Goal: Task Accomplishment & Management: Use online tool/utility

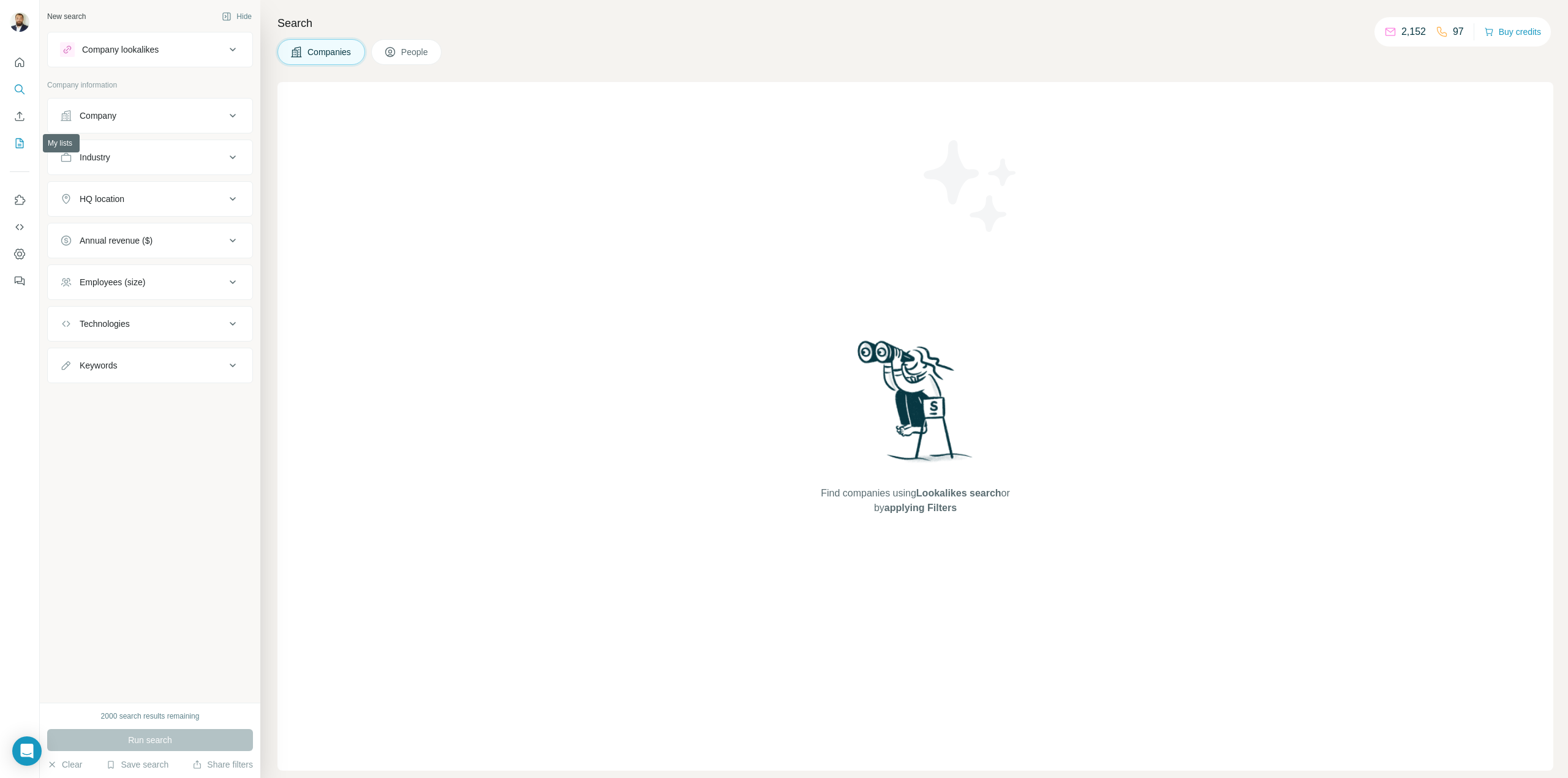
click at [21, 141] on icon "My lists" at bounding box center [21, 142] width 6 height 8
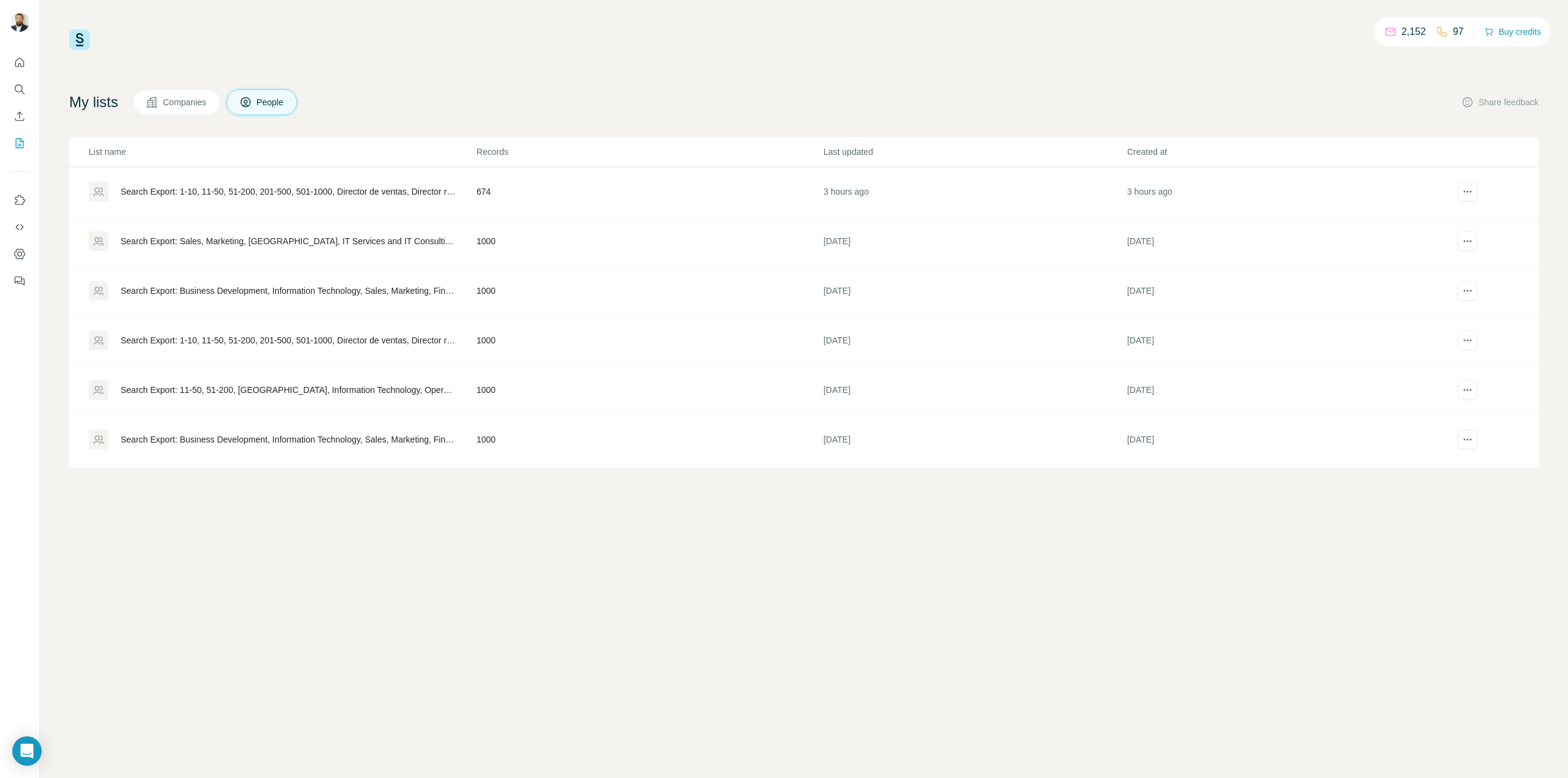
click at [376, 194] on div "Search Export: 1-10, 11-50, 51-200, 201-500, 501-1000, Director de ventas, Dire…" at bounding box center [288, 192] width 335 height 13
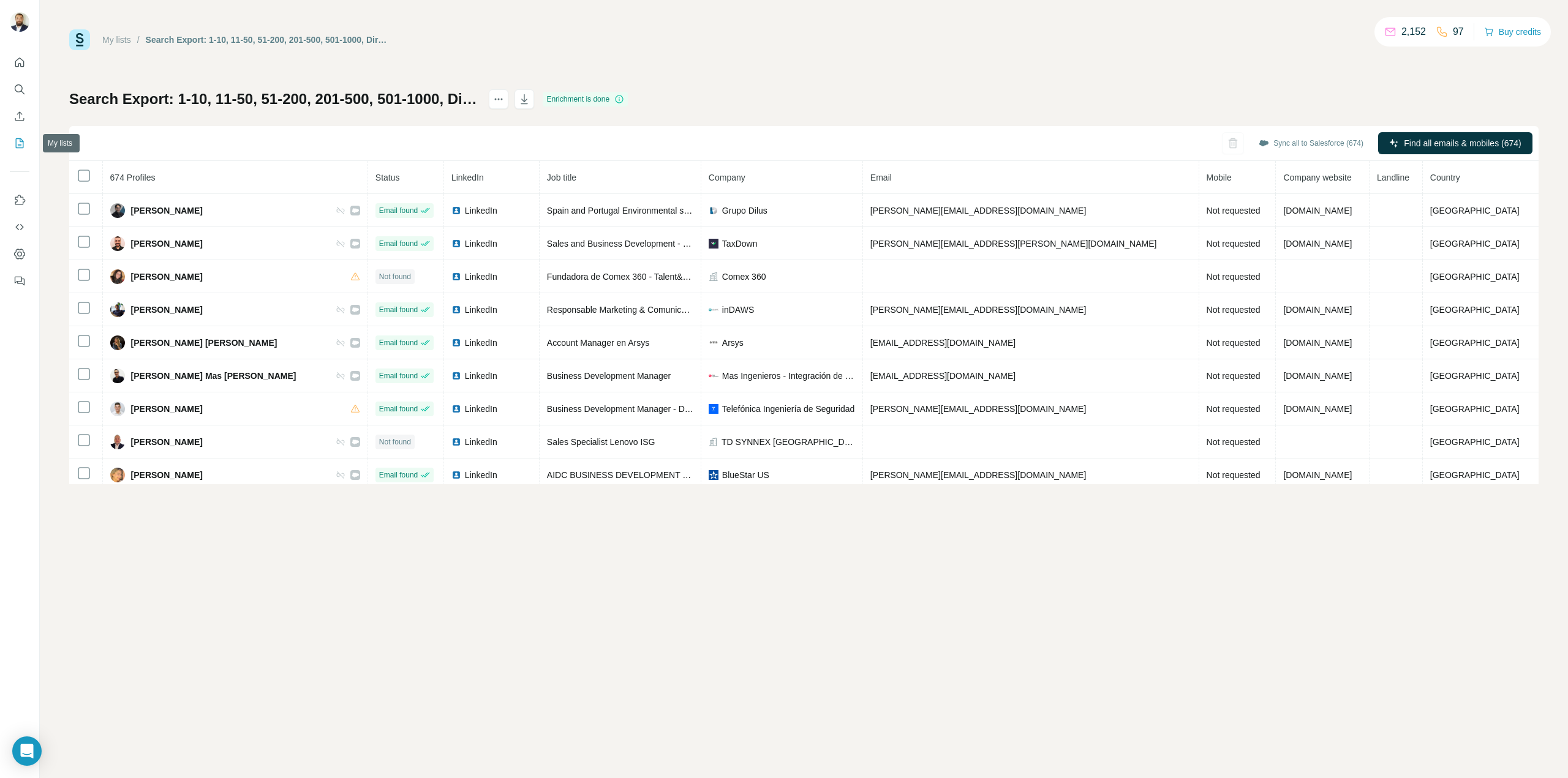
click at [15, 145] on icon "My lists" at bounding box center [20, 144] width 13 height 13
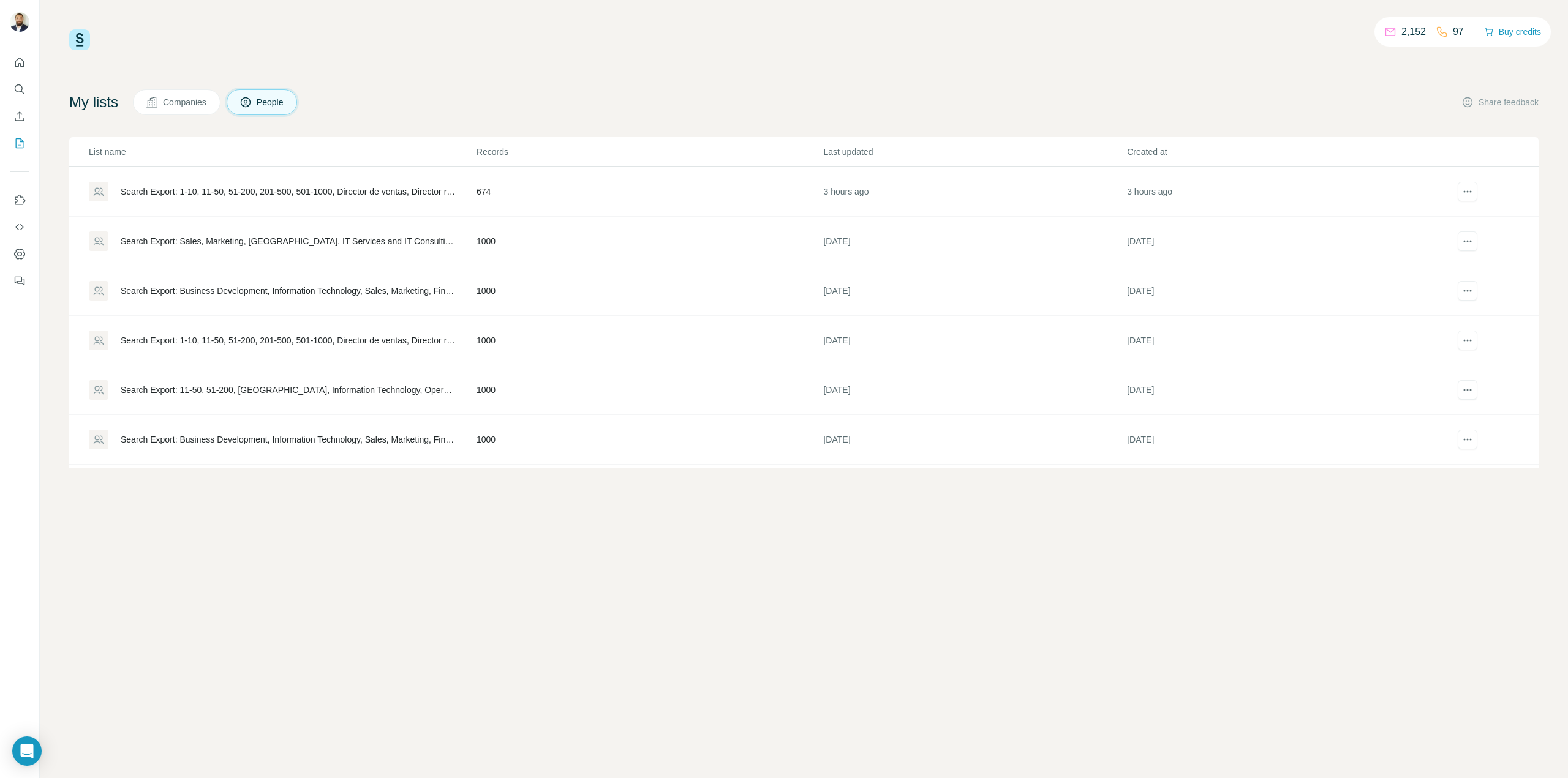
click at [247, 243] on div "Search Export: Sales, Marketing, [GEOGRAPHIC_DATA], IT Services and IT Consulti…" at bounding box center [288, 242] width 335 height 13
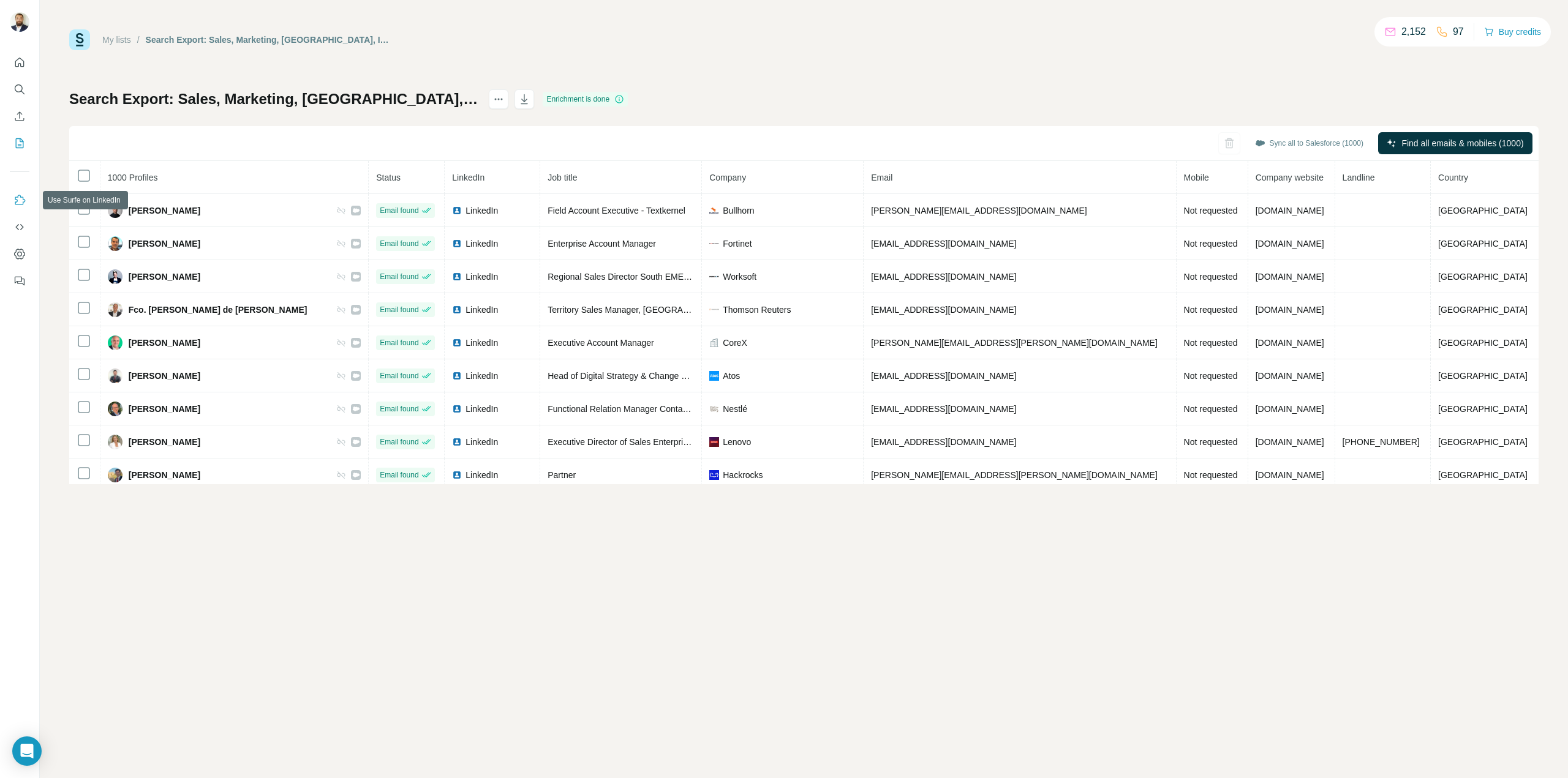
click at [24, 203] on icon "Use Surfe on LinkedIn" at bounding box center [20, 201] width 13 height 13
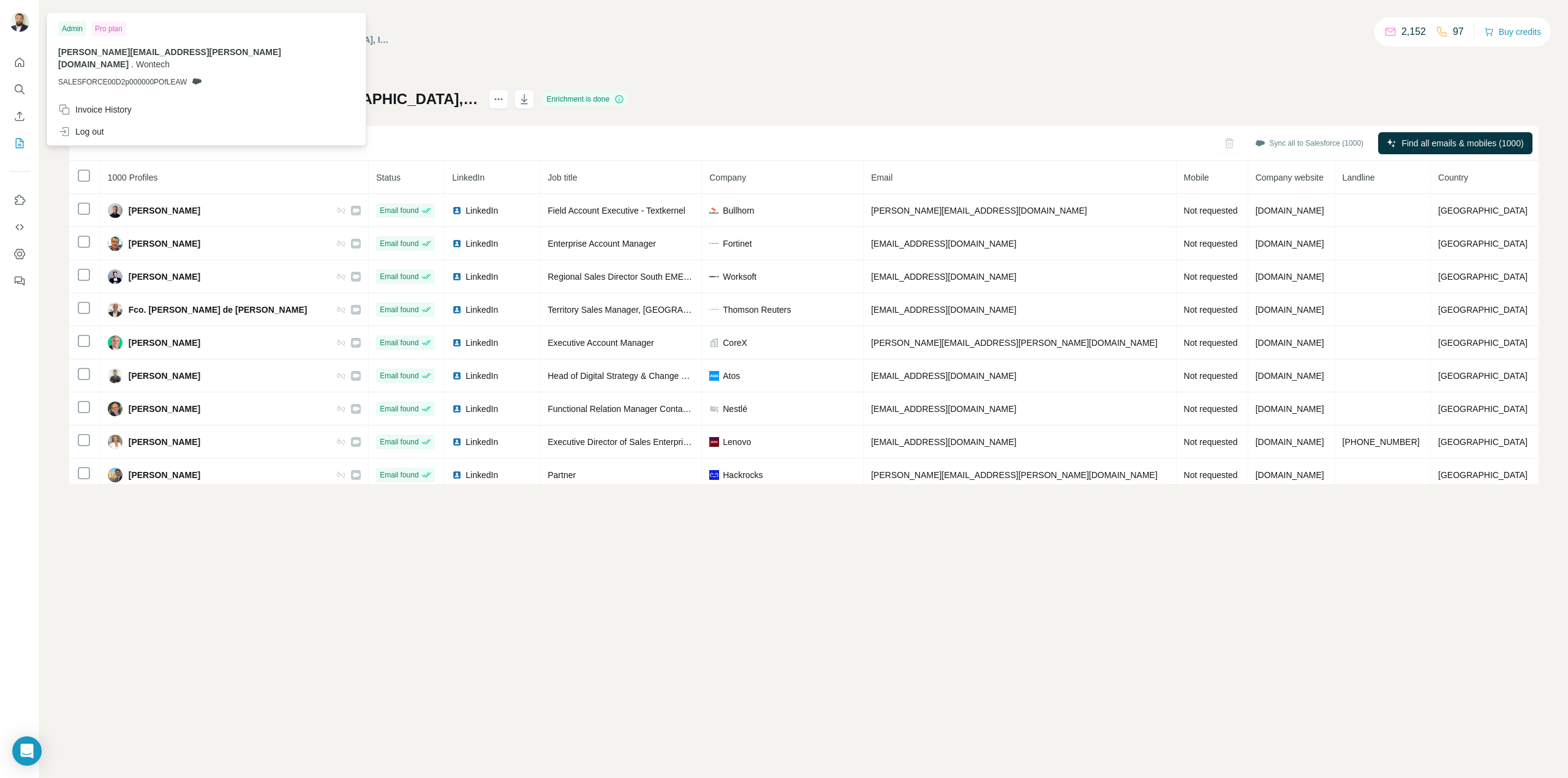
click at [21, 19] on img at bounding box center [19, 22] width 20 height 20
click at [697, 43] on div "My lists / Search Export: Sales, Marketing, [GEOGRAPHIC_DATA], IT Services and …" at bounding box center [804, 39] width 1469 height 21
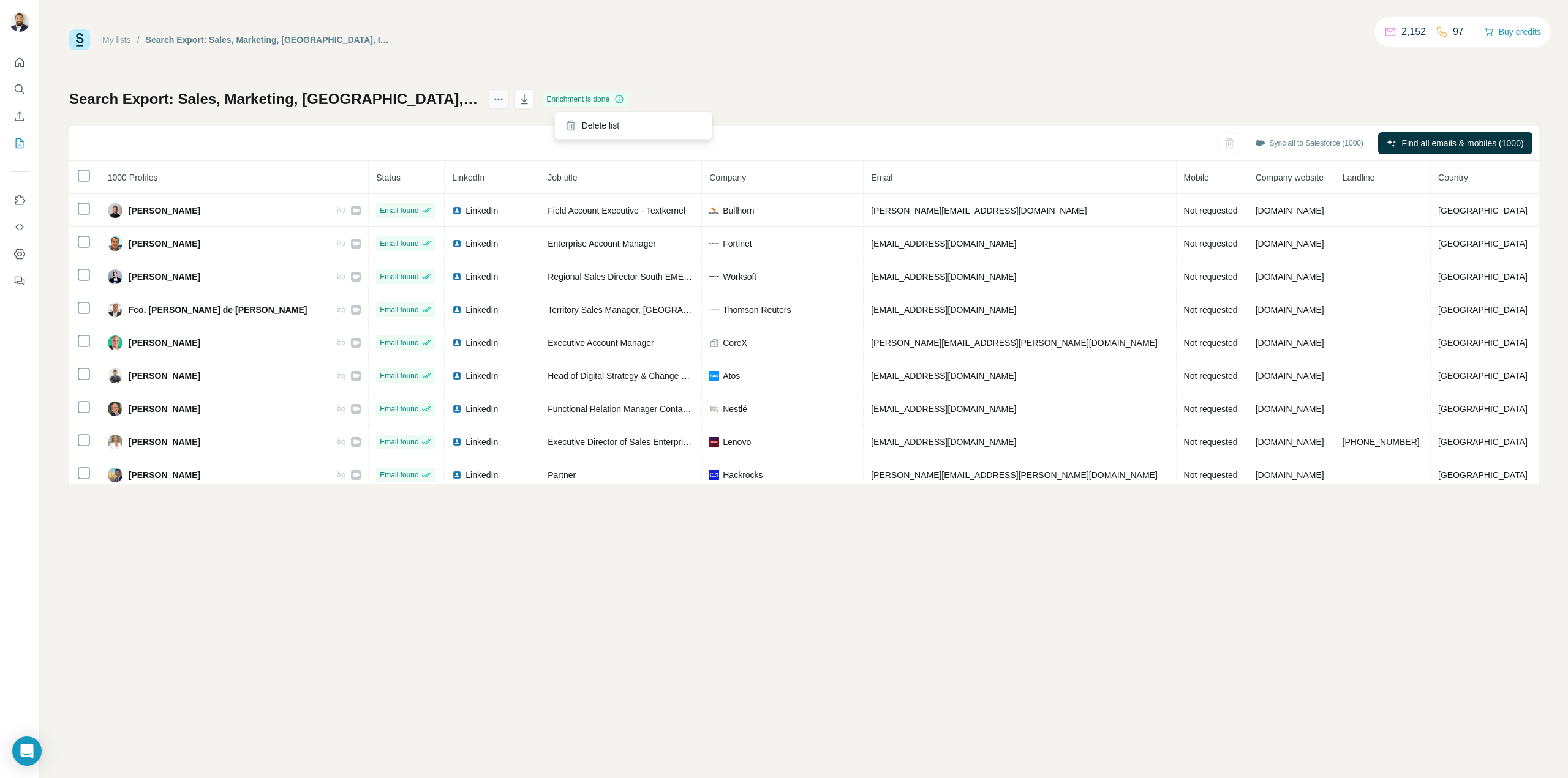
click at [505, 102] on icon "actions" at bounding box center [499, 100] width 13 height 13
click at [846, 83] on div "My lists / Search Export: Sales, Marketing, [GEOGRAPHIC_DATA], IT Services and …" at bounding box center [804, 257] width 1469 height 455
click at [1312, 143] on button "Sync all to Salesforce (1000)" at bounding box center [1309, 143] width 126 height 18
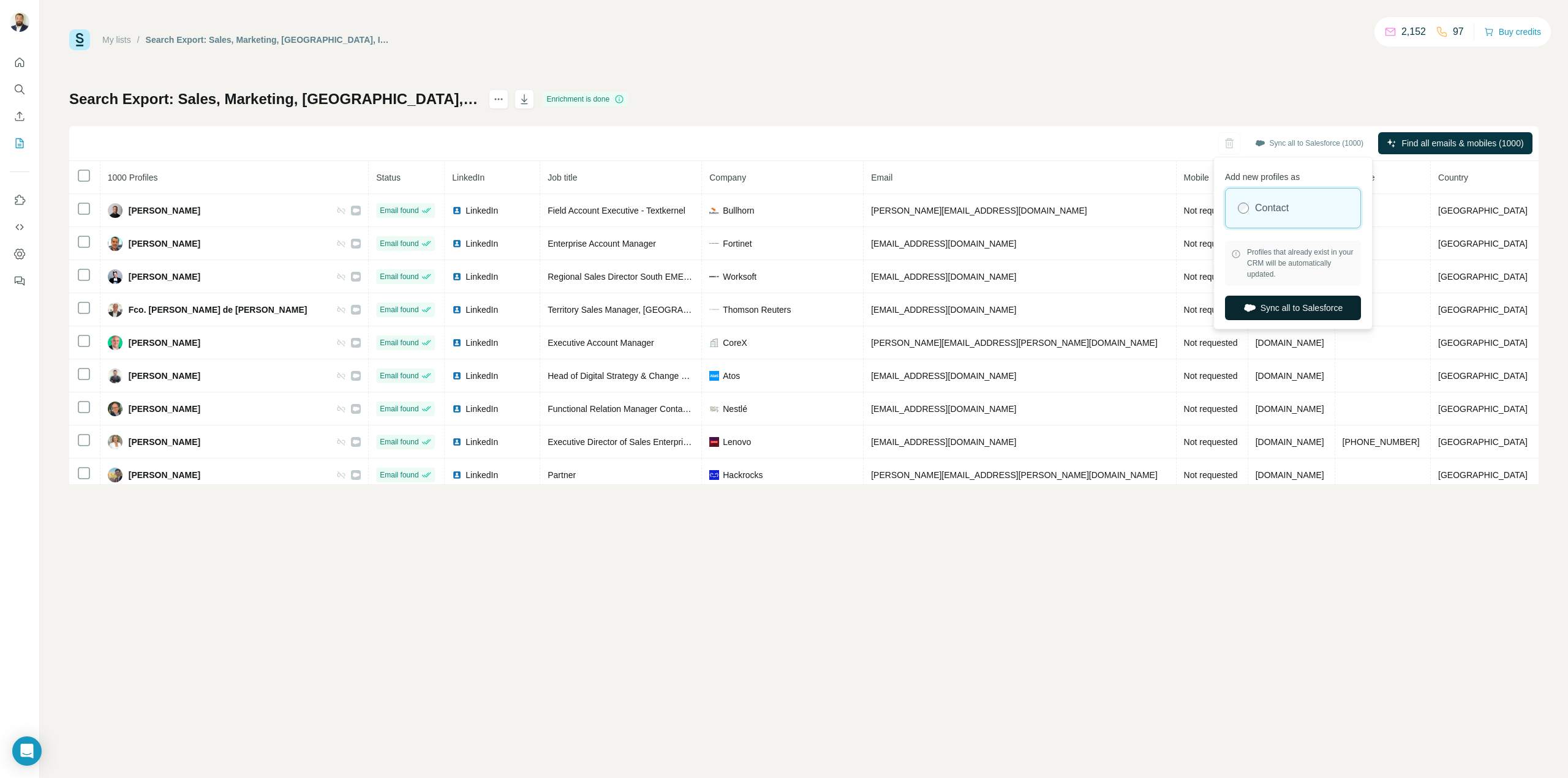
click at [1293, 306] on button "Sync all to Salesforce" at bounding box center [1293, 307] width 136 height 24
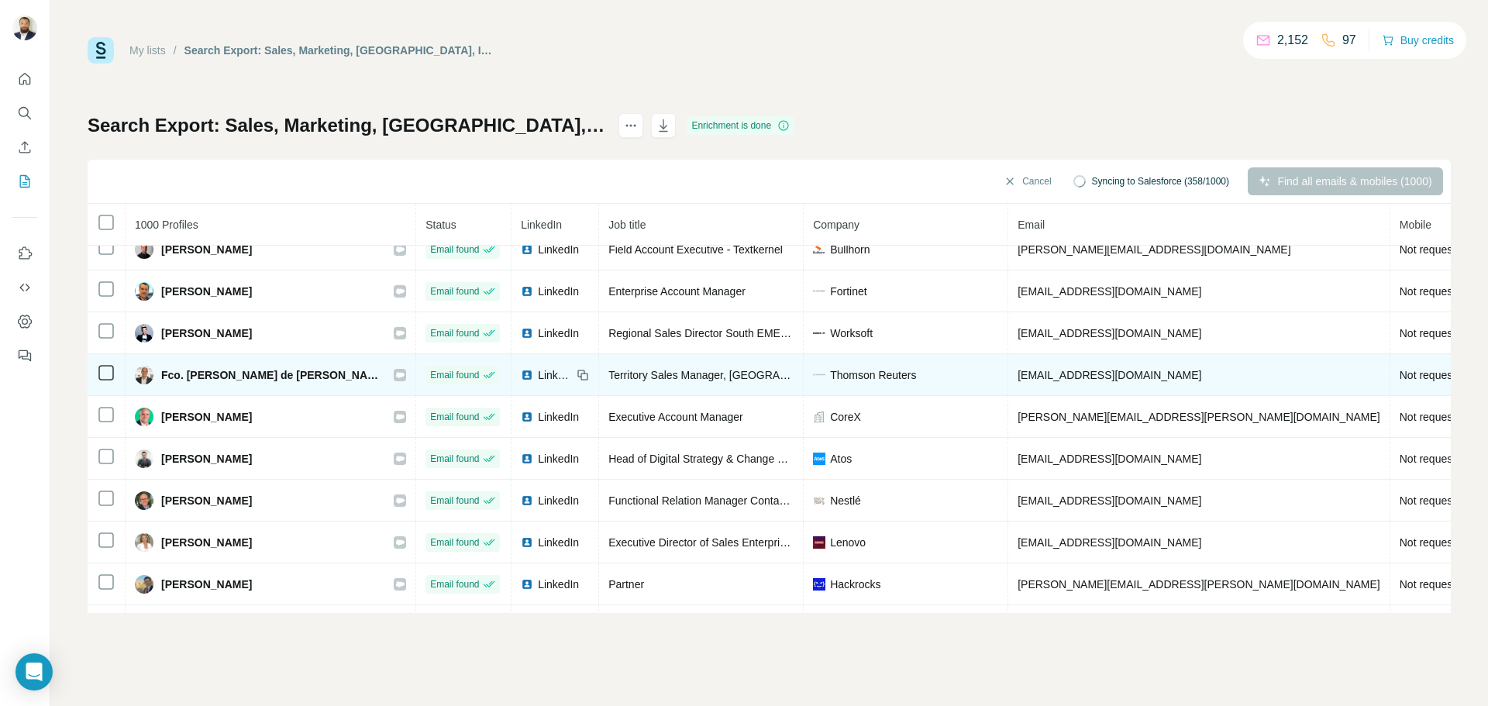
scroll to position [59, 0]
